Goal: Find specific fact: Find contact information

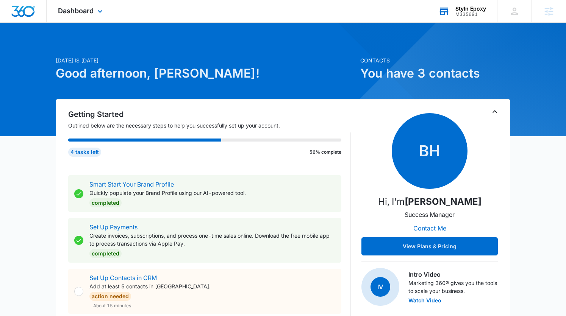
click at [468, 13] on div "M335691" at bounding box center [471, 14] width 31 height 5
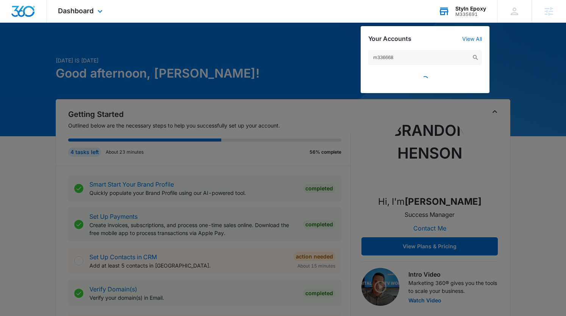
click at [383, 57] on input "m336668" at bounding box center [425, 57] width 114 height 15
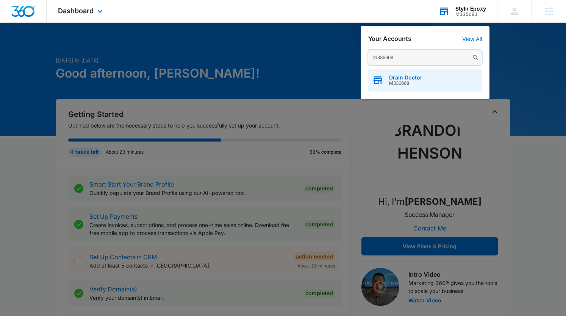
type input "m336668"
click at [424, 80] on div "Drain Doctor M336668" at bounding box center [425, 80] width 114 height 23
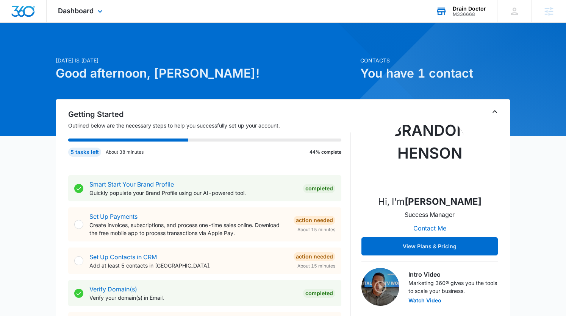
click at [81, 16] on div "Dashboard Apps Reputation Websites Forms CRM Email Social Shop Payments POS Con…" at bounding box center [81, 11] width 69 height 22
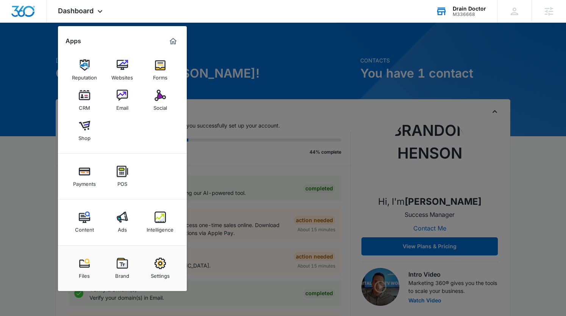
click at [158, 223] on img at bounding box center [160, 217] width 11 height 11
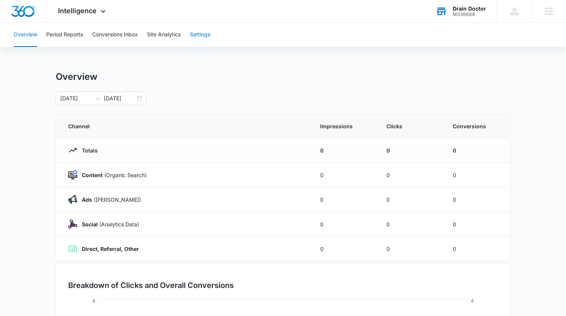
click at [204, 33] on button "Settings" at bounding box center [200, 35] width 20 height 24
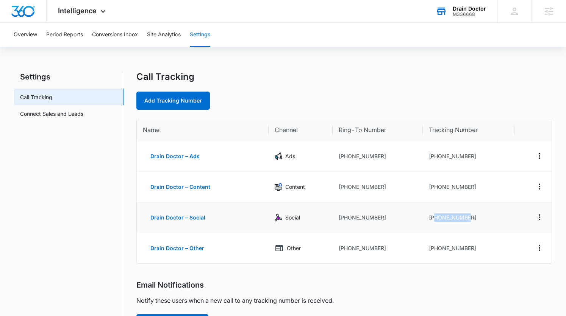
drag, startPoint x: 477, startPoint y: 219, endPoint x: 438, endPoint y: 219, distance: 39.4
click at [434, 219] on td "+12394273056" at bounding box center [469, 218] width 92 height 31
copy td "2394273056"
